Goal: Information Seeking & Learning: Learn about a topic

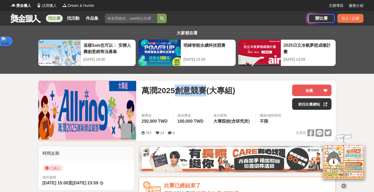
drag, startPoint x: 179, startPoint y: 88, endPoint x: 205, endPoint y: 91, distance: 26.5
click at [205, 91] on span "萬潤2025創意競賽(大專組)" at bounding box center [189, 91] width 94 height 12
copy span "創意競賽"
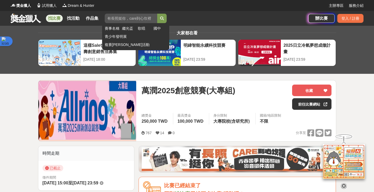
click at [141, 18] on input "search" at bounding box center [131, 18] width 53 height 9
paste input "創意競賽"
type input "創意競賽"
click at [157, 14] on button "submit" at bounding box center [161, 18] width 9 height 9
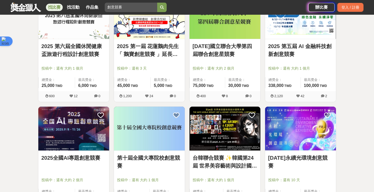
scroll to position [244, 0]
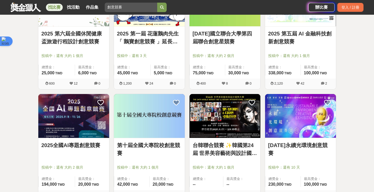
click at [87, 150] on div "2025全國AI專題創意競賽" at bounding box center [74, 148] width 65 height 14
click at [86, 147] on link "2025全國AI專題創意競賽" at bounding box center [74, 145] width 65 height 8
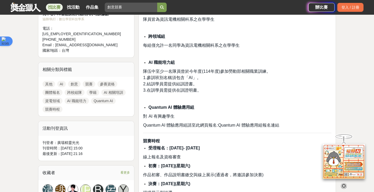
scroll to position [255, 0]
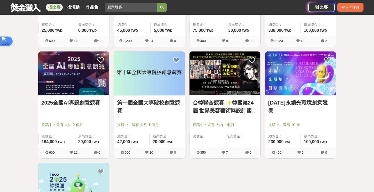
scroll to position [280, 0]
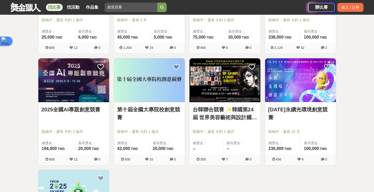
click at [159, 114] on link "第十屆全國大專院校創意競賽" at bounding box center [149, 114] width 65 height 16
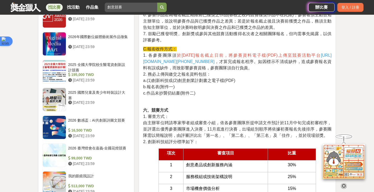
scroll to position [467, 0]
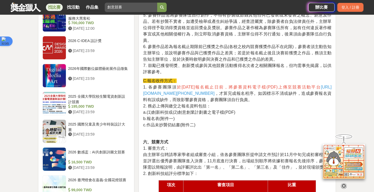
click at [311, 152] on span "由主辦單位聘請專家學者組成審查小組，依各參賽團隊所提申請文件預計於11月中旬完成初審程序，並評選出優秀參賽團隊進入決賽，11月底進行決賽，出場組別順序將依據初…" at bounding box center [237, 160] width 189 height 17
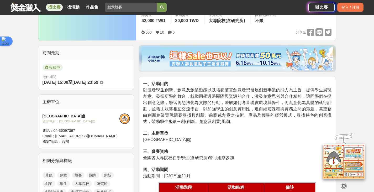
scroll to position [0, 0]
